Goal: Task Accomplishment & Management: Use online tool/utility

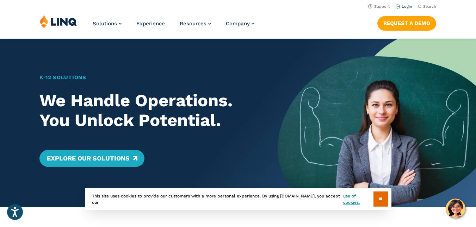
click at [403, 6] on link "Login" at bounding box center [404, 6] width 17 height 5
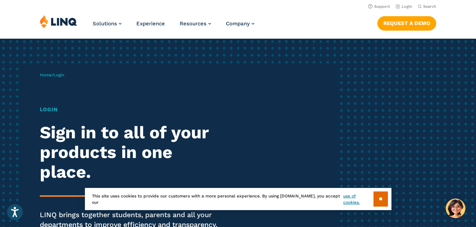
click at [460, 212] on section "** This site uses cookies to provide our customers with a more personal experie…" at bounding box center [238, 211] width 465 height 22
click at [52, 108] on h1 "Login" at bounding box center [132, 110] width 184 height 8
click at [63, 75] on span "Login" at bounding box center [59, 75] width 11 height 5
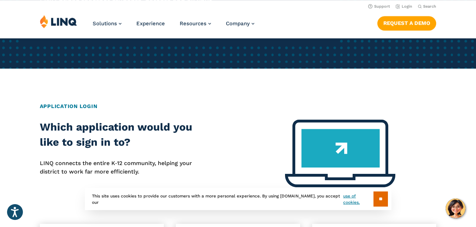
scroll to position [214, 0]
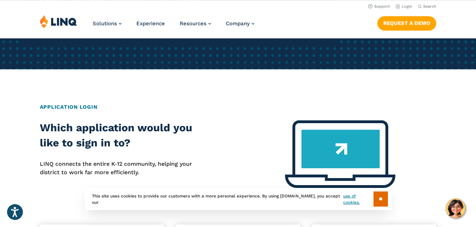
click at [326, 153] on img at bounding box center [340, 155] width 110 height 68
click at [343, 150] on img at bounding box center [340, 155] width 110 height 68
click at [379, 200] on input "**" at bounding box center [381, 199] width 14 height 15
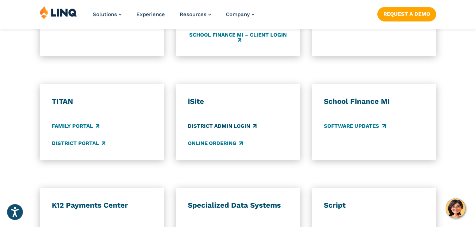
scroll to position [638, 0]
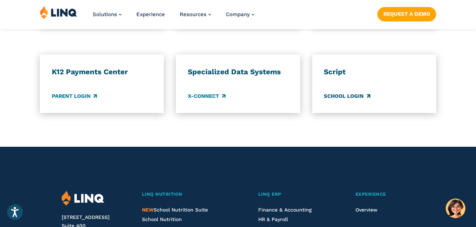
click at [349, 97] on link "School Login" at bounding box center [347, 97] width 46 height 8
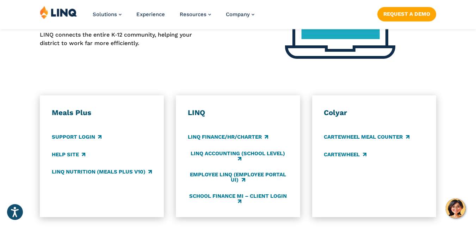
scroll to position [344, 0]
